Goal: Task Accomplishment & Management: Complete application form

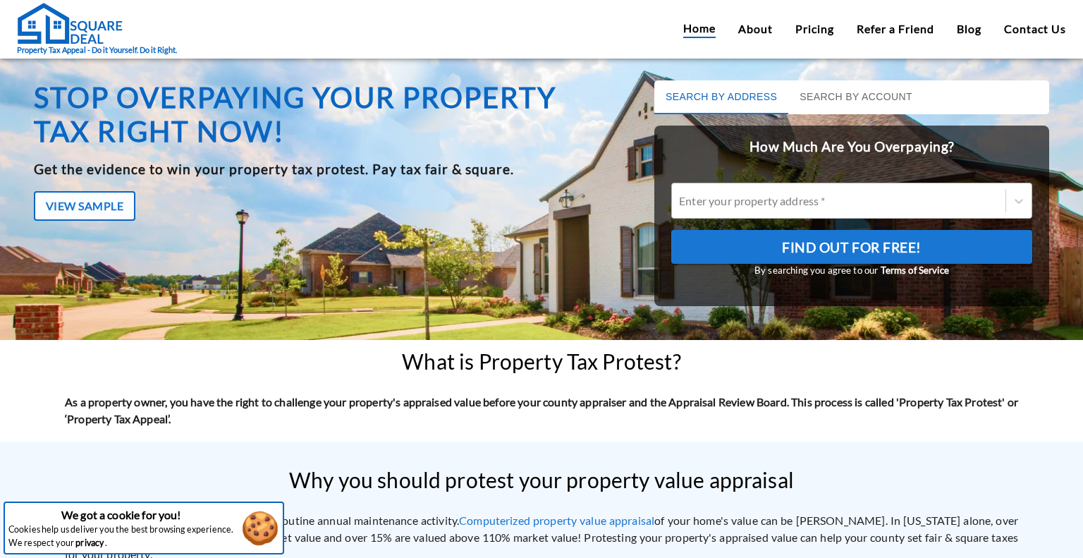
click at [764, 204] on div at bounding box center [838, 200] width 319 height 16
click at [681, 204] on input "Enter your property address *" at bounding box center [680, 200] width 2 height 13
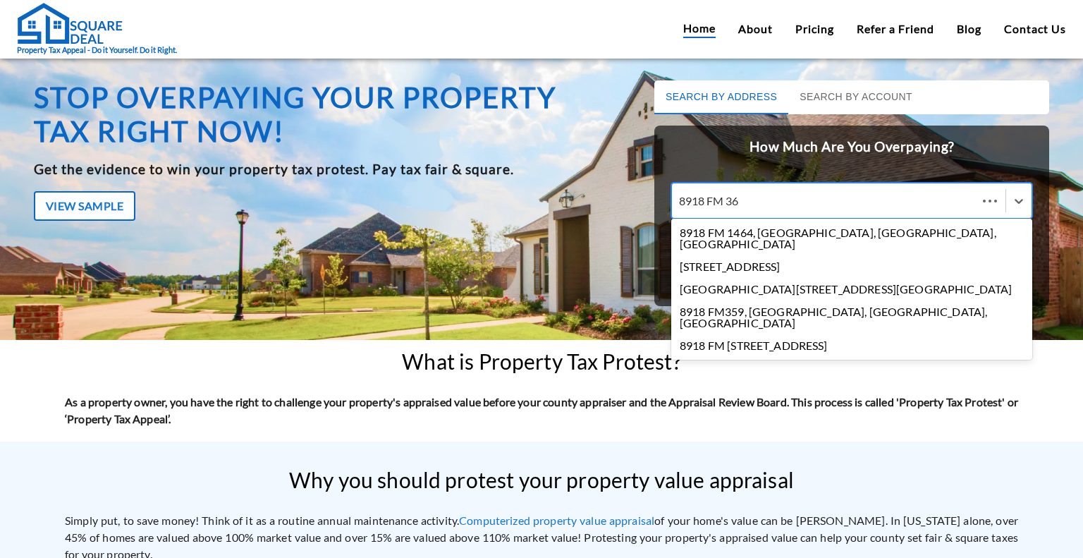
type input "8918 FM 360"
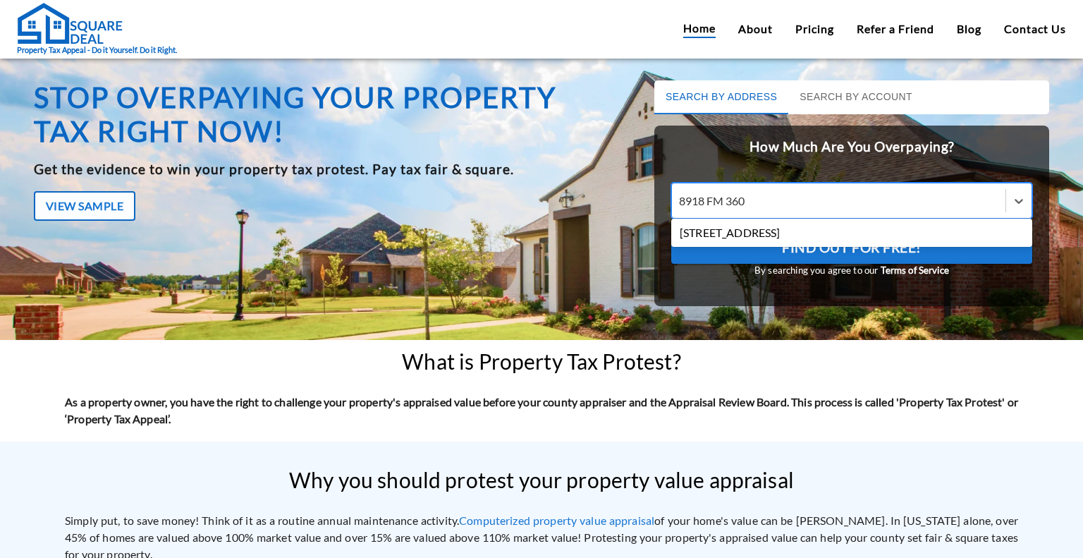
click at [759, 232] on div "[STREET_ADDRESS]" at bounding box center [851, 232] width 361 height 23
click at [748, 207] on input "8918 FM 360" at bounding box center [713, 200] width 69 height 13
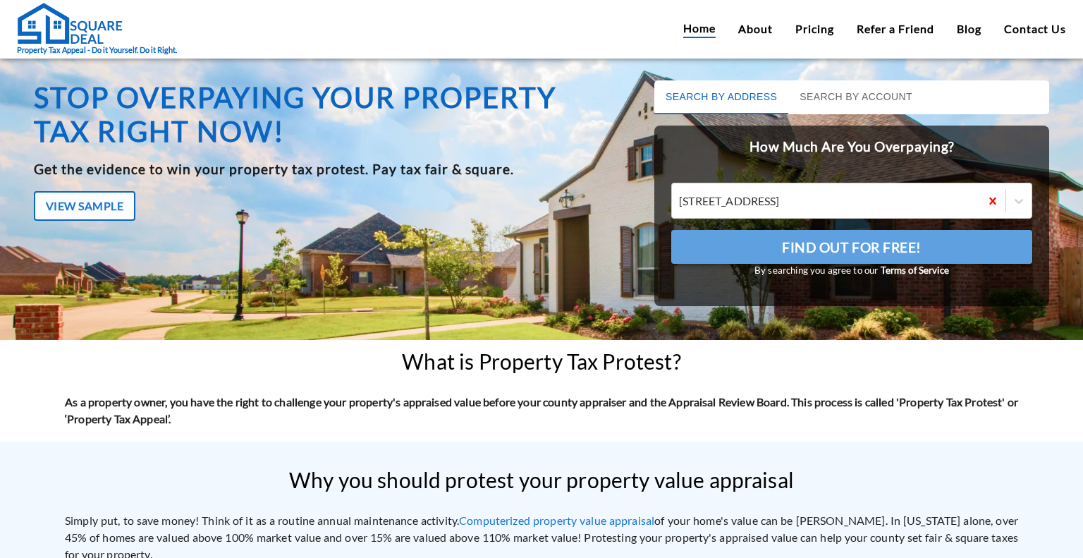
click at [785, 252] on span "Find Out For Free!" at bounding box center [852, 248] width 140 height 24
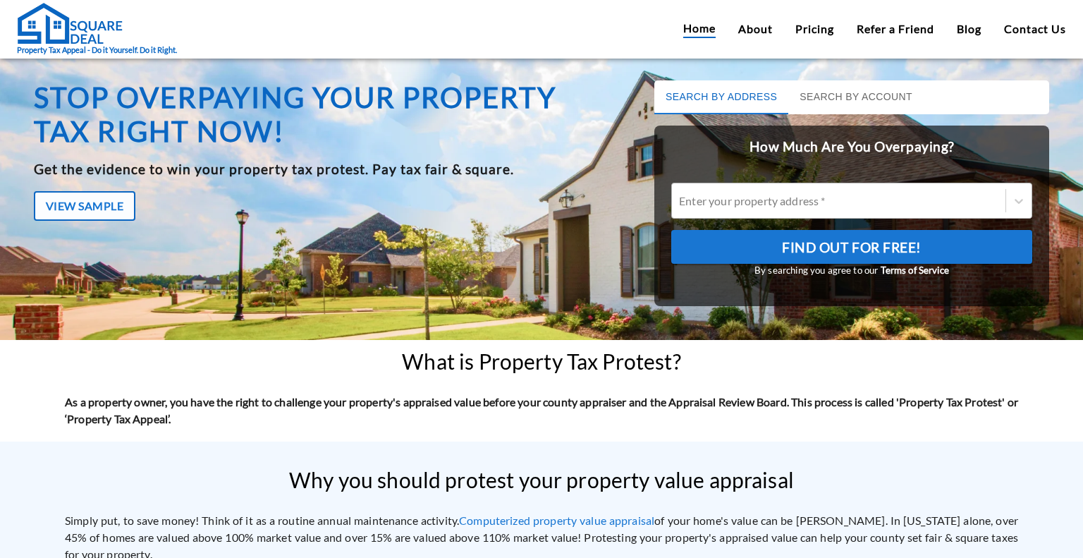
click at [733, 200] on div at bounding box center [838, 200] width 319 height 16
click at [681, 200] on input "Enter your property address *" at bounding box center [680, 200] width 2 height 13
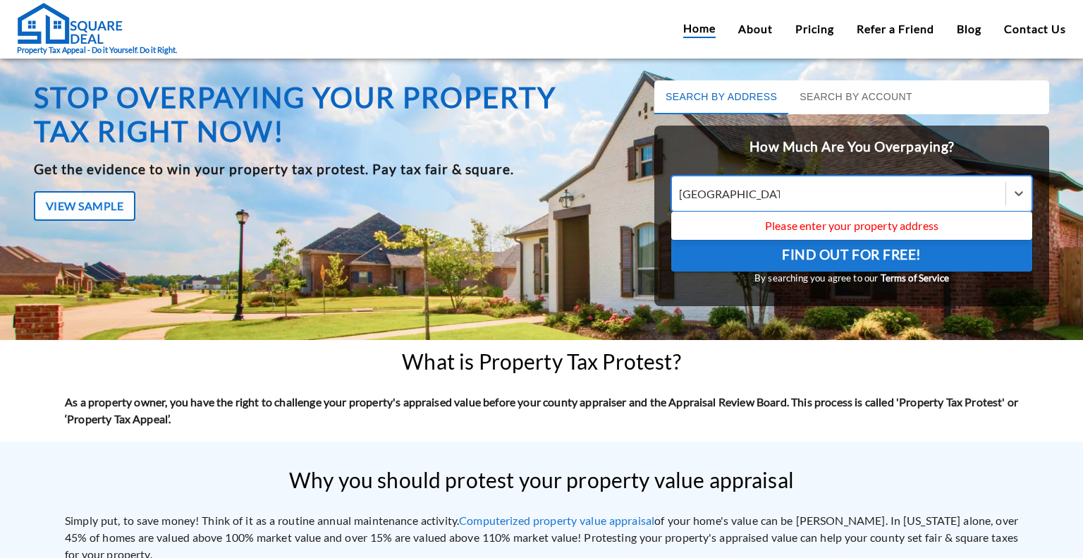
click at [825, 192] on div "[GEOGRAPHIC_DATA]" at bounding box center [838, 193] width 319 height 16
click at [780, 192] on input "[GEOGRAPHIC_DATA]" at bounding box center [729, 193] width 101 height 13
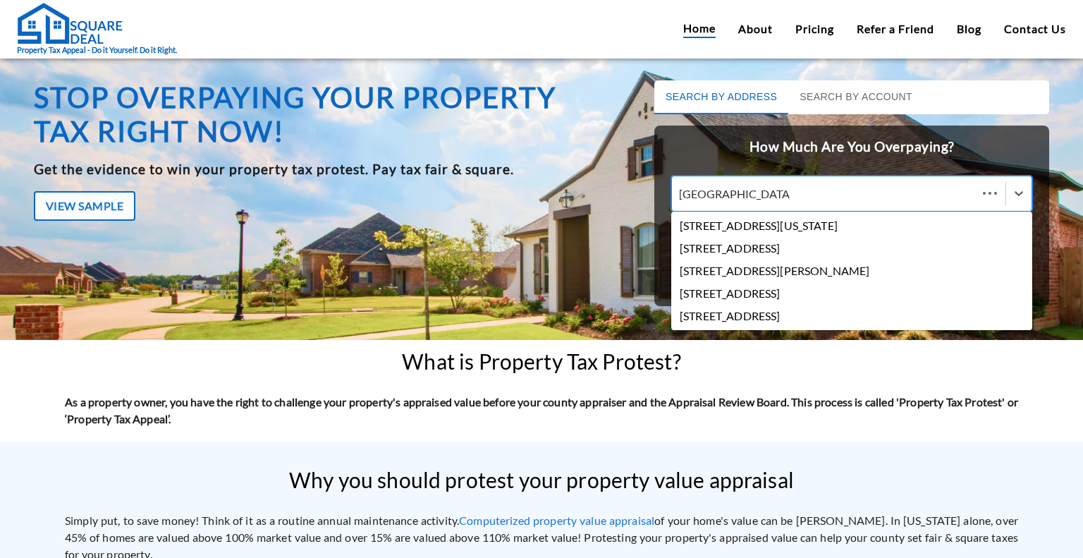
type input "[STREET_ADDRESS]"
click at [812, 227] on div "[STREET_ADDRESS][US_STATE]" at bounding box center [851, 225] width 361 height 23
click at [795, 200] on input "[STREET_ADDRESS]" at bounding box center [737, 193] width 116 height 13
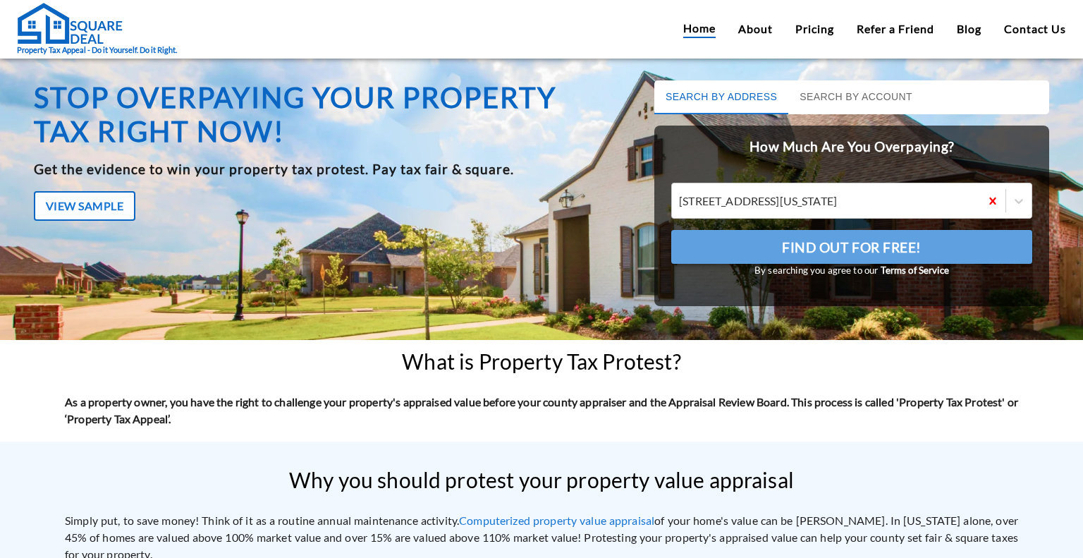
click at [819, 253] on span "Find Out For Free!" at bounding box center [852, 248] width 140 height 24
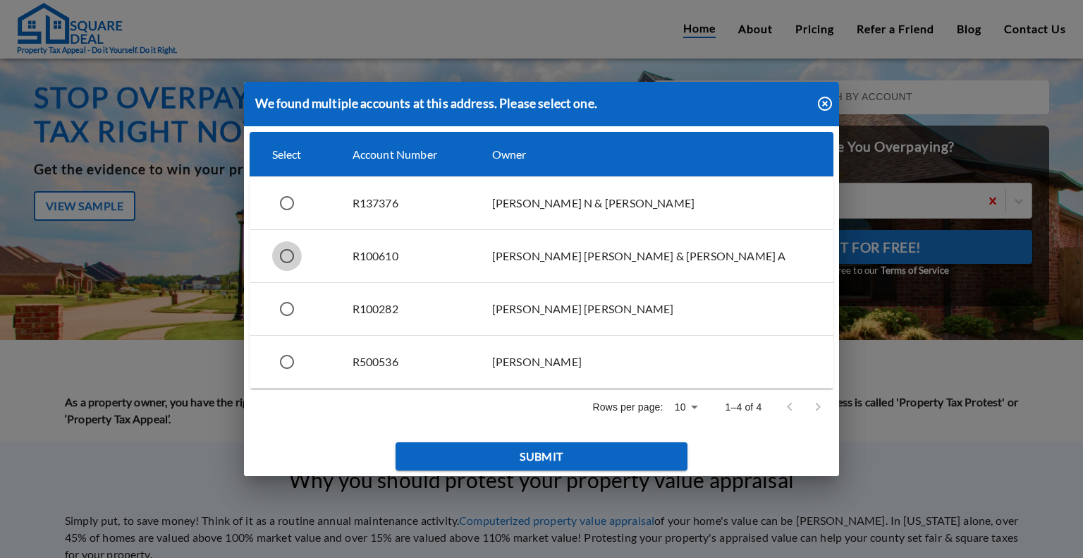
click at [290, 257] on input "simple table" at bounding box center [287, 256] width 30 height 30
radio input "true"
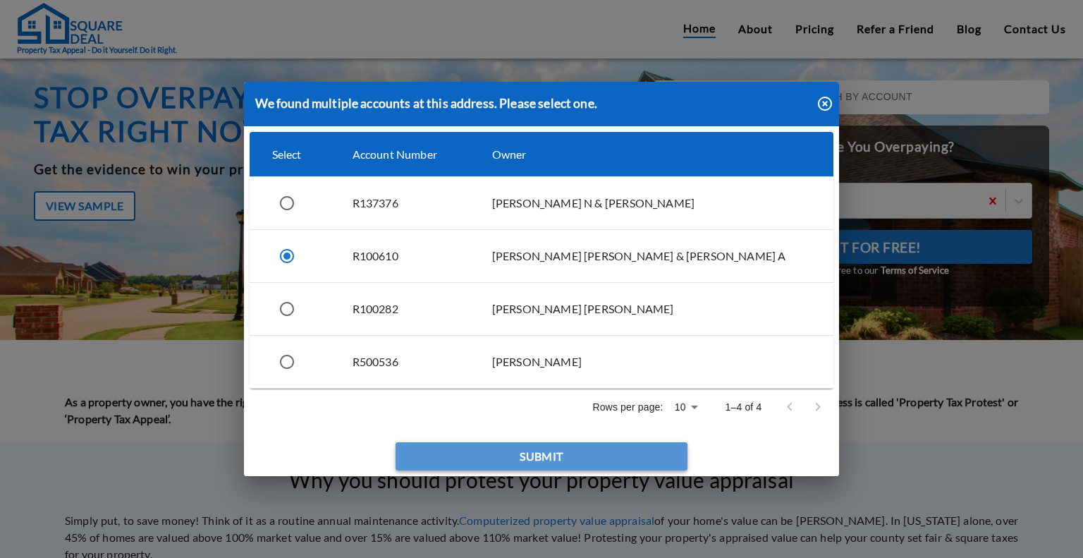
click at [527, 461] on button "Submit" at bounding box center [542, 456] width 292 height 28
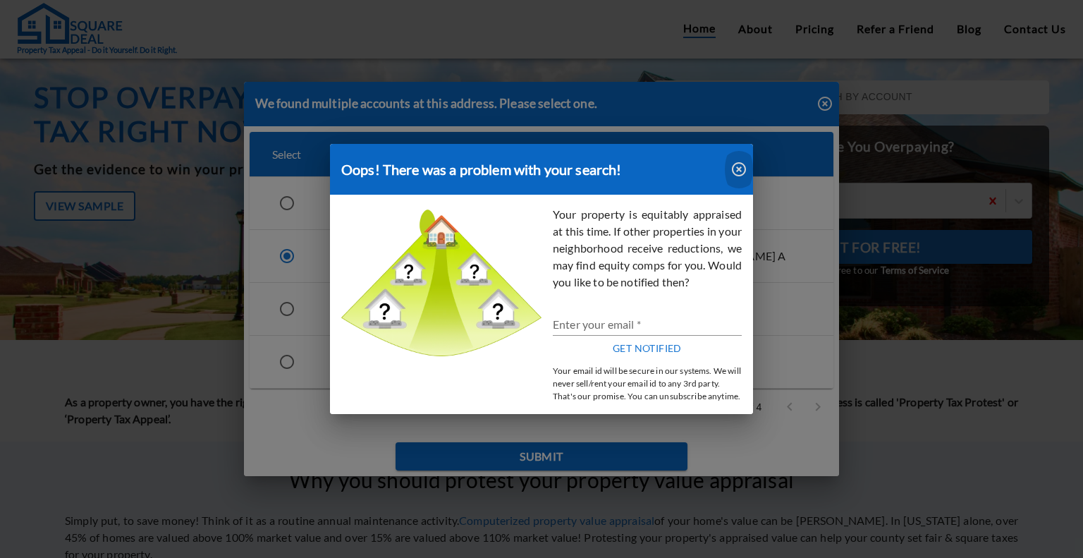
click at [733, 164] on icon "button" at bounding box center [739, 169] width 14 height 14
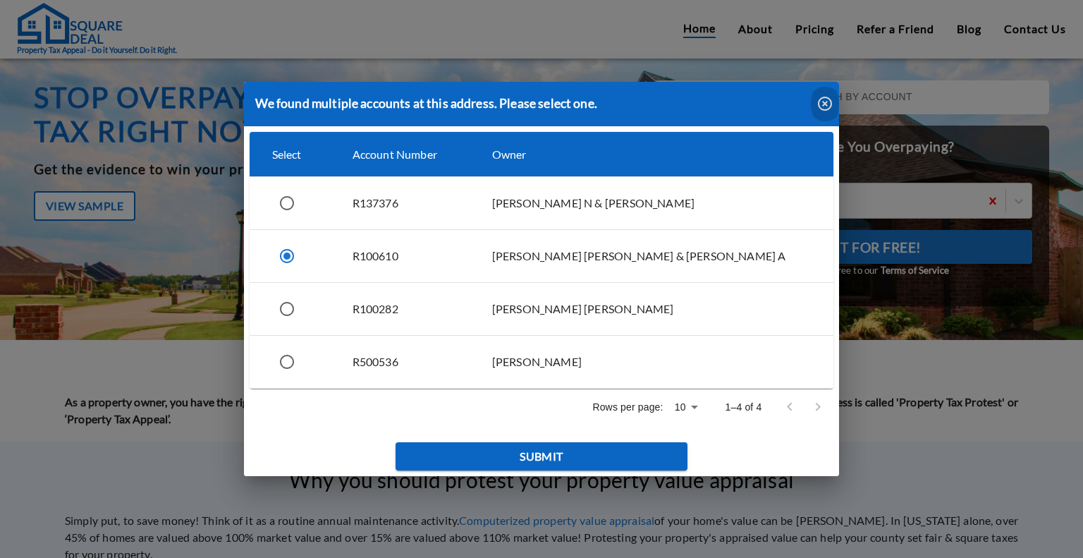
click at [821, 107] on icon "button" at bounding box center [825, 103] width 17 height 17
